Goal: Information Seeking & Learning: Check status

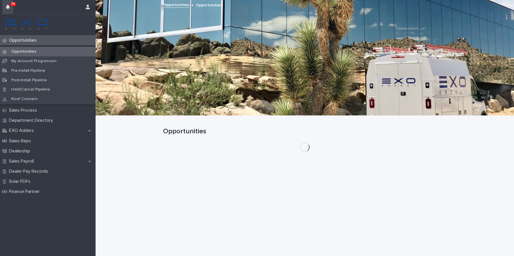
click at [8, 6] on icon "button" at bounding box center [8, 7] width 4 height 5
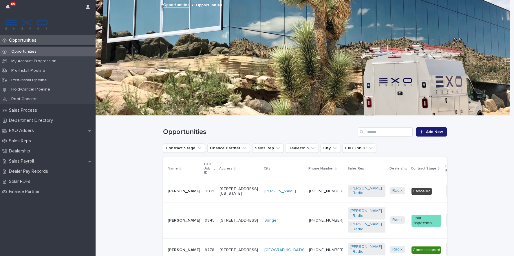
click at [9, 6] on icon "button" at bounding box center [8, 7] width 4 height 5
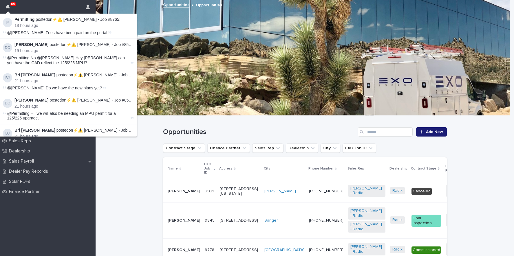
click at [201, 15] on div at bounding box center [303, 58] width 414 height 116
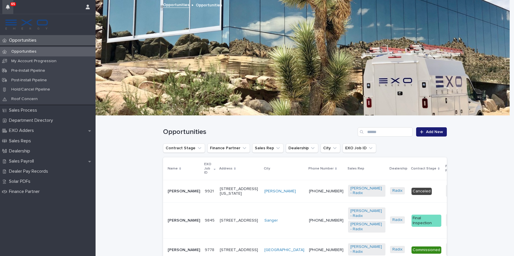
click at [10, 8] on button "button" at bounding box center [7, 7] width 11 height 14
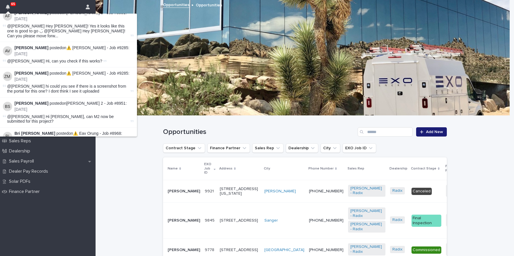
scroll to position [724, 0]
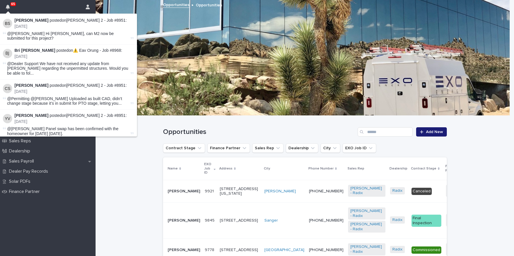
click at [64, 141] on button "Load more" at bounding box center [69, 145] width 138 height 9
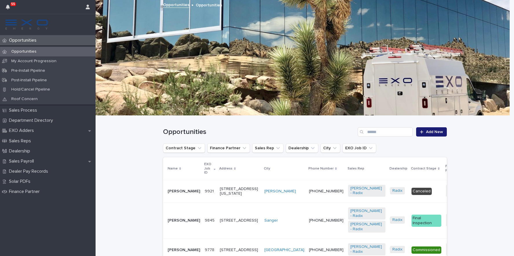
click at [174, 85] on div at bounding box center [303, 58] width 414 height 116
click at [11, 5] on div "55" at bounding box center [13, 4] width 6 height 4
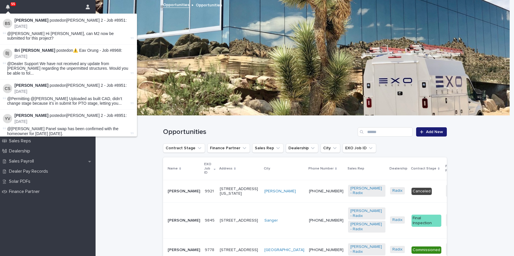
click at [72, 141] on button "Load more" at bounding box center [69, 145] width 138 height 9
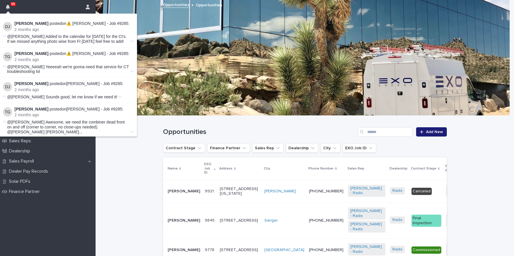
scroll to position [1540, 0]
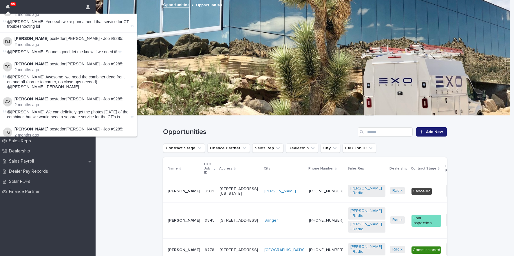
click at [67, 184] on button "Load more" at bounding box center [69, 188] width 138 height 9
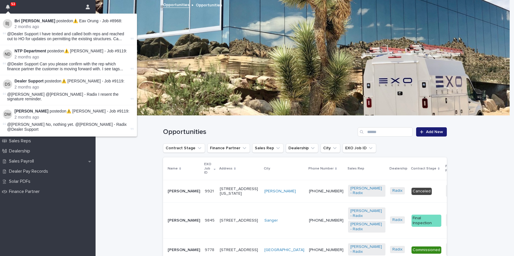
scroll to position [2038, 0]
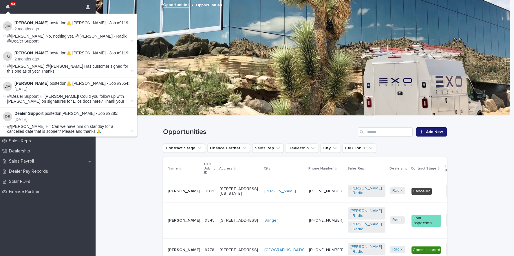
click at [65, 204] on button "Load more" at bounding box center [69, 208] width 138 height 9
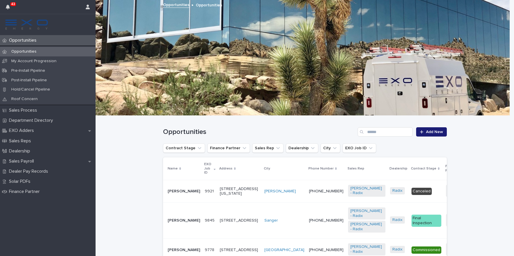
click at [185, 81] on div at bounding box center [303, 58] width 414 height 116
click at [10, 5] on div "43" at bounding box center [13, 4] width 6 height 4
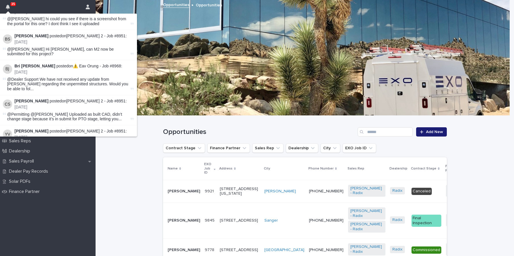
scroll to position [724, 0]
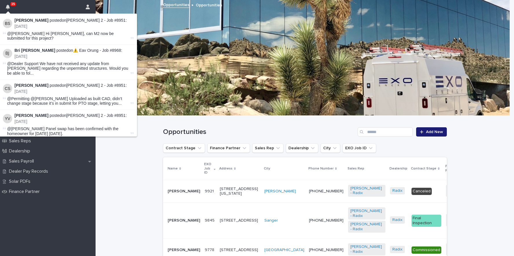
click at [61, 141] on button "Load more" at bounding box center [69, 145] width 138 height 9
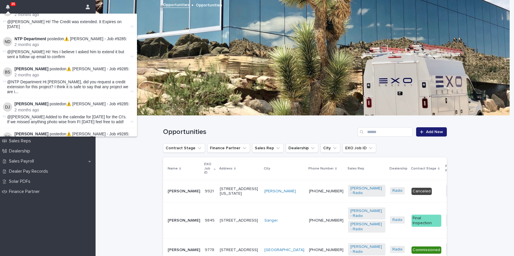
scroll to position [1540, 0]
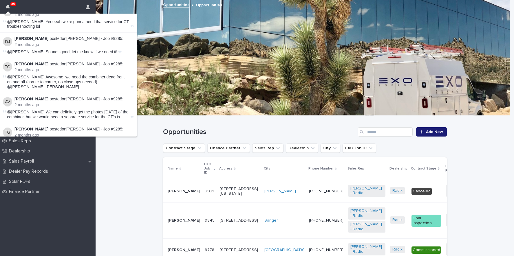
click at [72, 184] on button "Load more" at bounding box center [69, 188] width 138 height 9
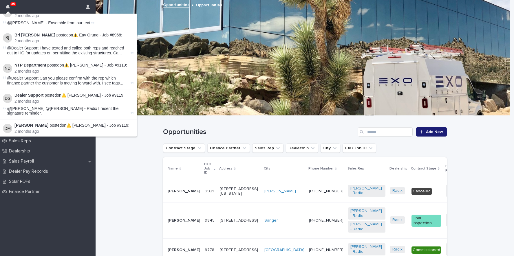
scroll to position [2038, 0]
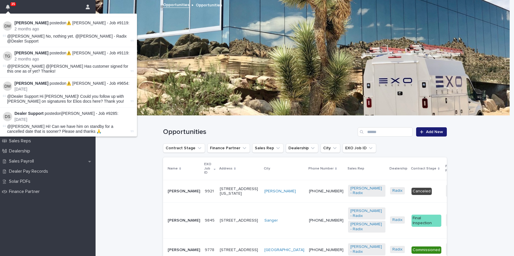
click at [71, 204] on button "Load more" at bounding box center [69, 208] width 138 height 9
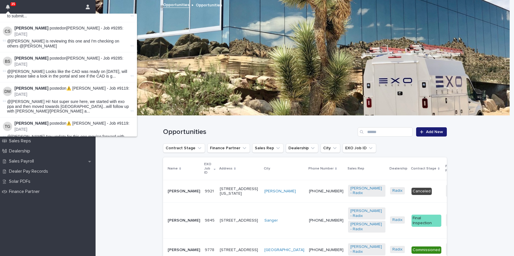
scroll to position [2883, 0]
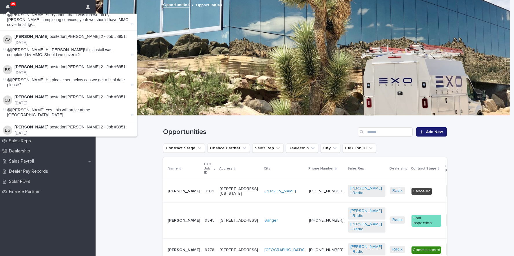
click at [73, 253] on button "Load more" at bounding box center [69, 257] width 138 height 9
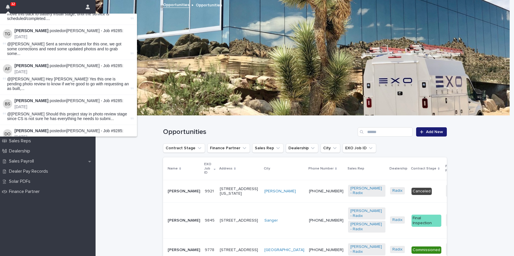
click at [183, 85] on div at bounding box center [303, 58] width 414 height 116
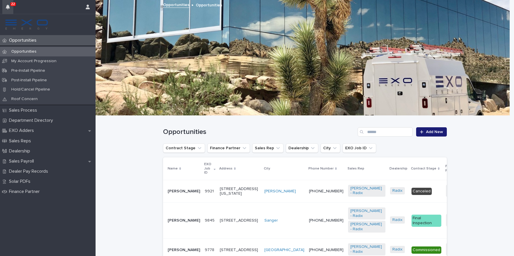
click at [7, 9] on icon "button" at bounding box center [8, 7] width 4 height 5
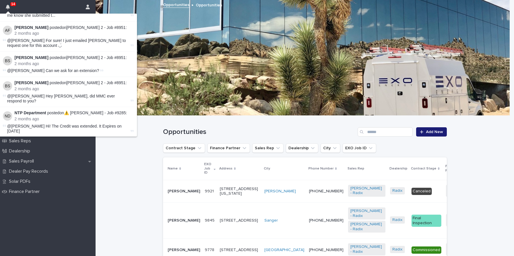
scroll to position [1540, 0]
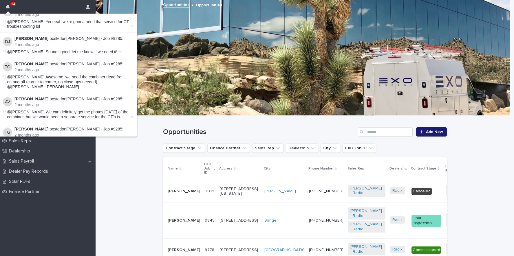
click at [83, 184] on button "Load more" at bounding box center [69, 188] width 138 height 9
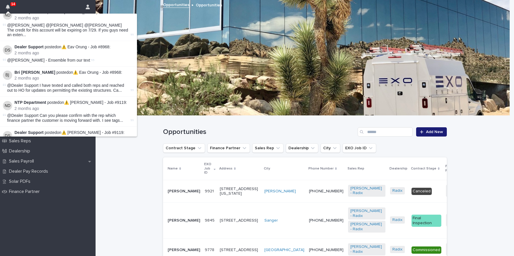
scroll to position [2038, 0]
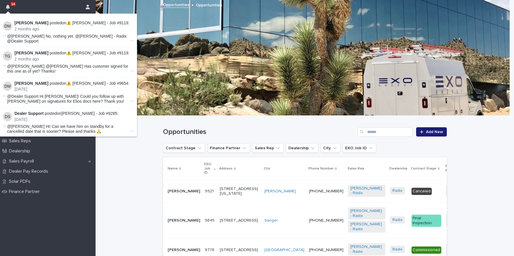
click at [70, 204] on button "Load more" at bounding box center [69, 208] width 138 height 9
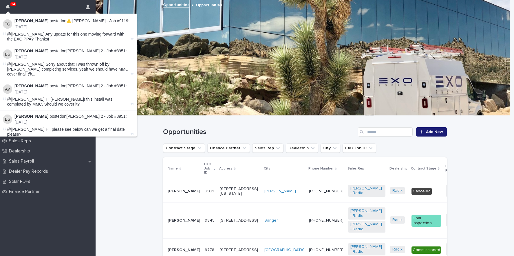
scroll to position [2883, 0]
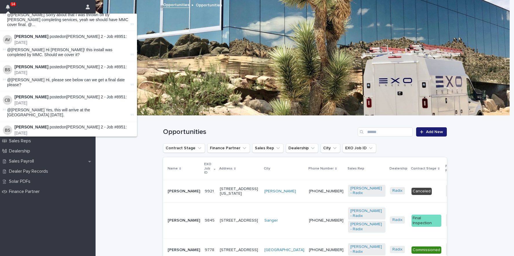
click at [80, 252] on div "Load more" at bounding box center [68, 257] width 138 height 11
click at [78, 253] on button "Load more" at bounding box center [69, 257] width 138 height 9
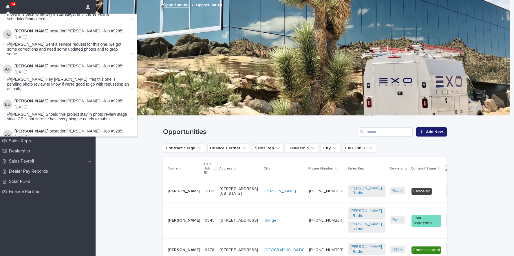
scroll to position [3517, 0]
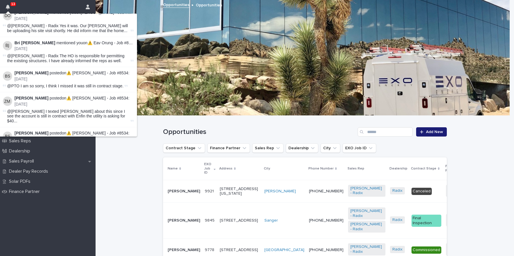
scroll to position [4106, 0]
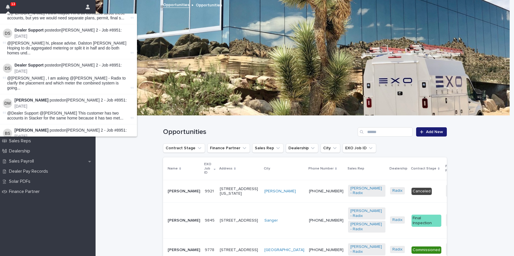
scroll to position [4815, 0]
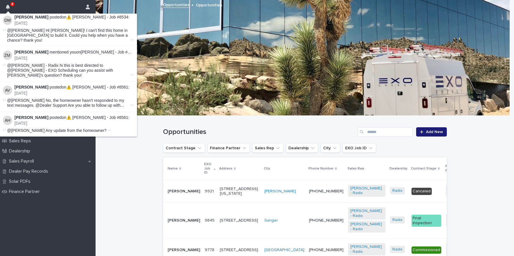
click at [197, 55] on div at bounding box center [303, 58] width 414 height 116
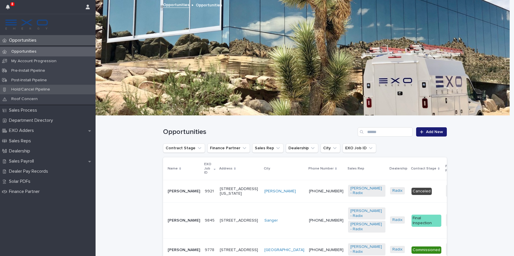
click at [6, 10] on button "button" at bounding box center [7, 7] width 11 height 14
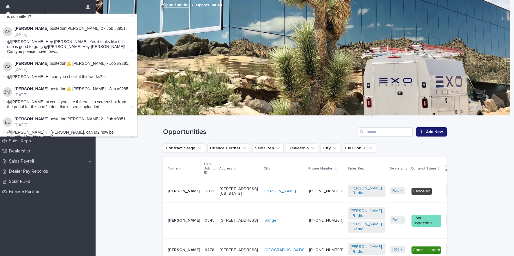
scroll to position [724, 0]
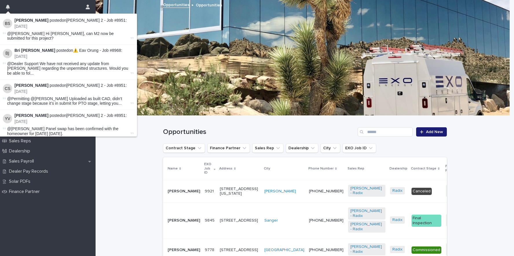
click at [173, 69] on div at bounding box center [303, 58] width 414 height 116
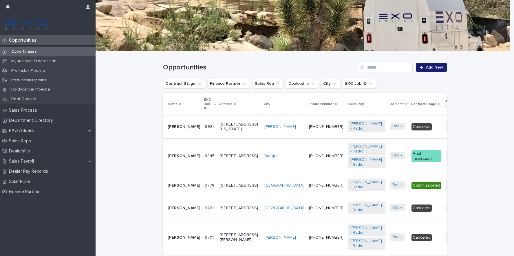
scroll to position [94, 0]
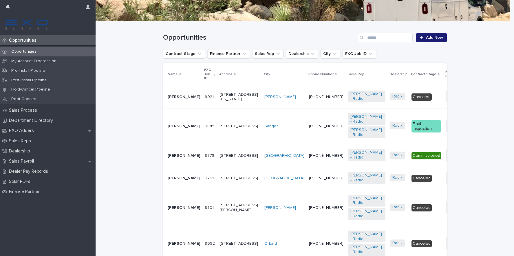
click at [411, 72] on p "Contract Stage" at bounding box center [423, 74] width 25 height 6
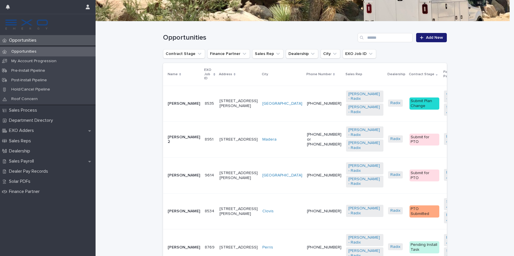
click at [409, 71] on p "Contract Stage" at bounding box center [421, 74] width 25 height 6
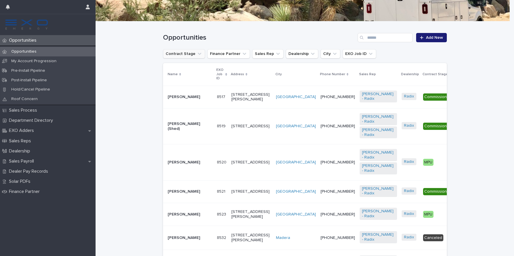
click at [180, 55] on button "Contract Stage" at bounding box center [184, 53] width 42 height 9
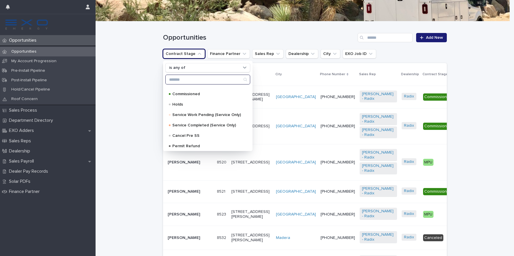
scroll to position [268, 0]
click at [186, 101] on div "Holds" at bounding box center [207, 103] width 85 height 9
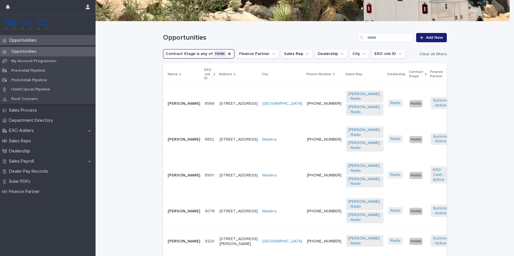
click at [205, 100] on p "8566" at bounding box center [210, 103] width 11 height 6
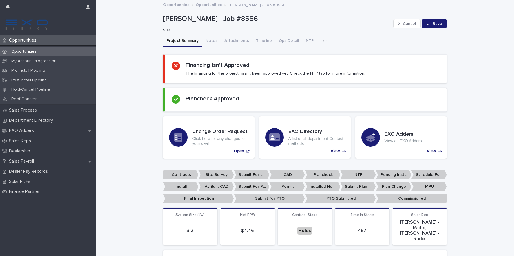
click at [320, 43] on button "button" at bounding box center [326, 41] width 13 height 12
click at [309, 56] on button "Activity" at bounding box center [305, 56] width 38 height 9
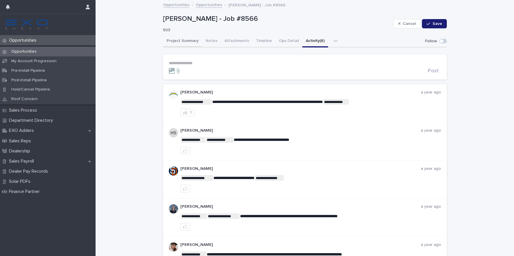
click at [191, 41] on button "Project Summary" at bounding box center [182, 41] width 39 height 12
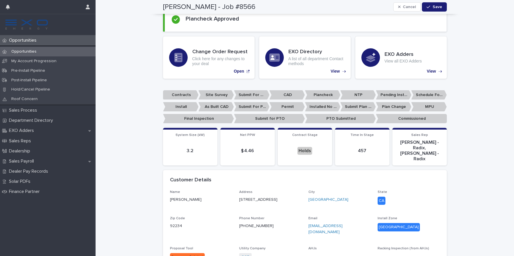
scroll to position [92, 0]
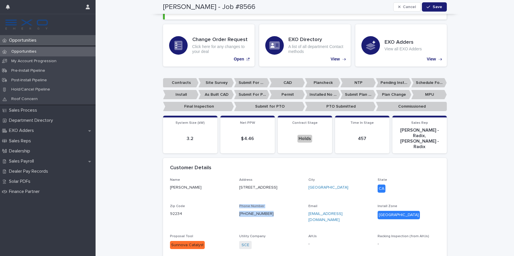
drag, startPoint x: 269, startPoint y: 201, endPoint x: 228, endPoint y: 204, distance: 41.2
click at [228, 204] on div "Name [PERSON_NAME] Address [STREET_ADDRESS][US_STATE] Phone Number [PHONE_NUMBE…" at bounding box center [305, 216] width 270 height 77
drag, startPoint x: 267, startPoint y: 202, endPoint x: 234, endPoint y: 205, distance: 32.5
click at [234, 205] on div "Name [PERSON_NAME] Address [STREET_ADDRESS][US_STATE] Phone Number [PHONE_NUMBE…" at bounding box center [305, 216] width 270 height 77
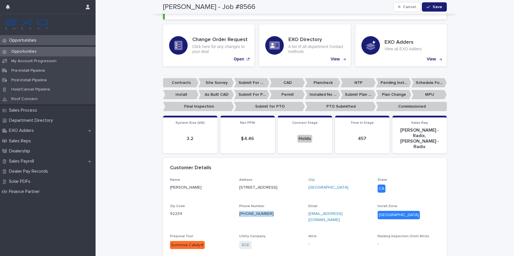
copy link "[PHONE_NUMBER]"
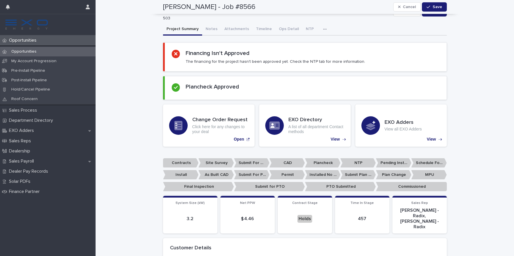
scroll to position [0, 0]
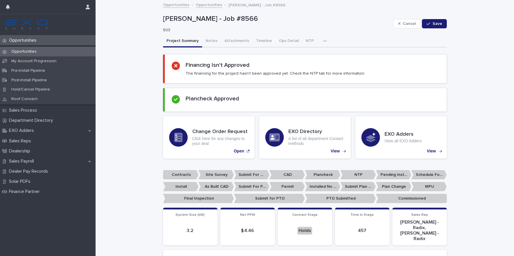
click at [323, 41] on icon "button" at bounding box center [324, 41] width 3 height 4
click at [206, 40] on button "Notes" at bounding box center [211, 41] width 19 height 12
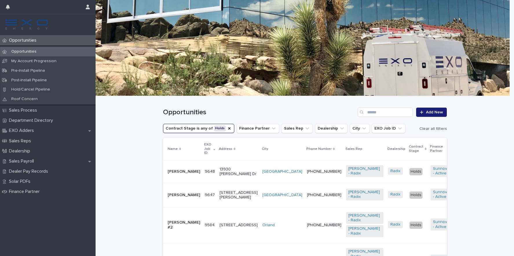
scroll to position [21, 0]
